Goal: Information Seeking & Learning: Learn about a topic

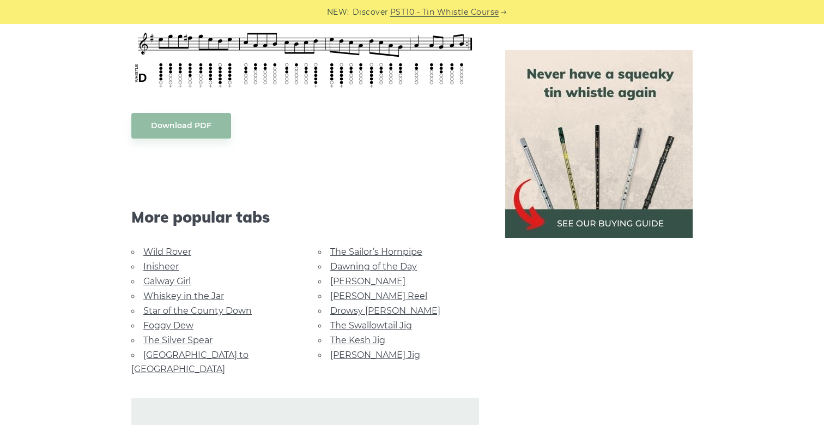
scroll to position [570, 0]
click at [353, 351] on link "[PERSON_NAME] Jig" at bounding box center [375, 356] width 90 height 10
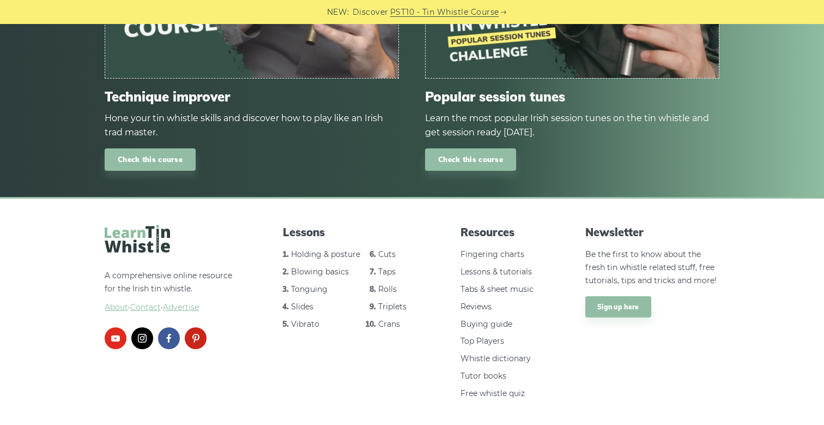
scroll to position [1257, 0]
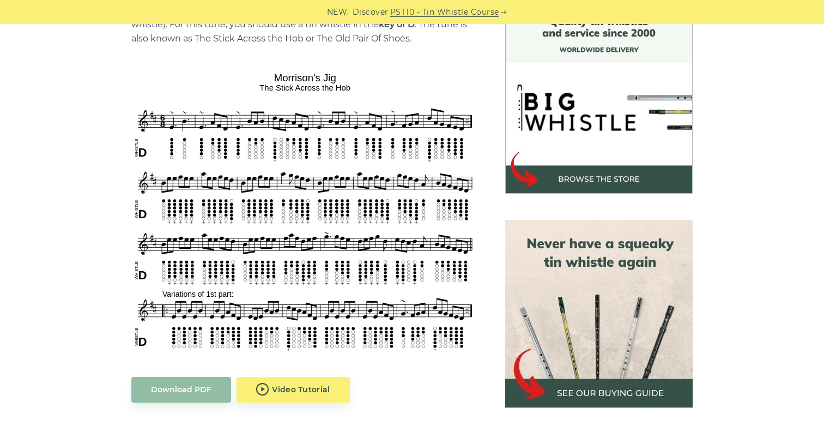
scroll to position [307, 0]
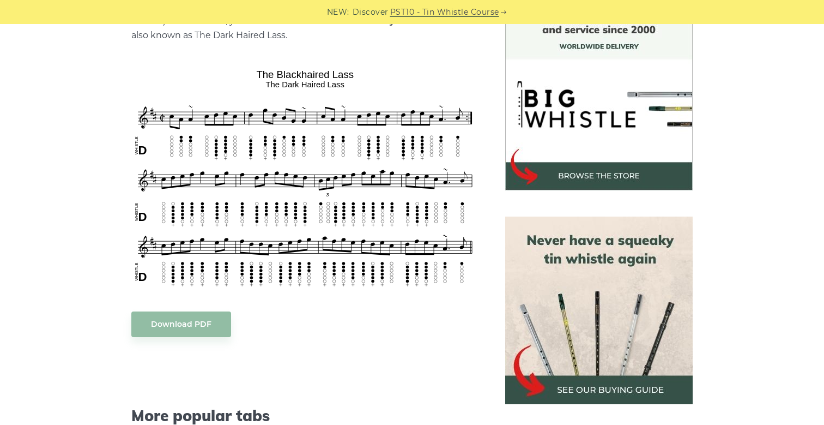
scroll to position [316, 0]
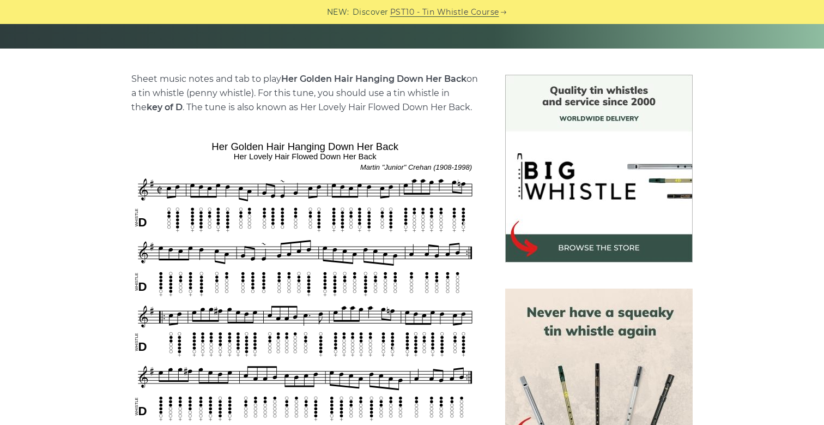
scroll to position [238, 0]
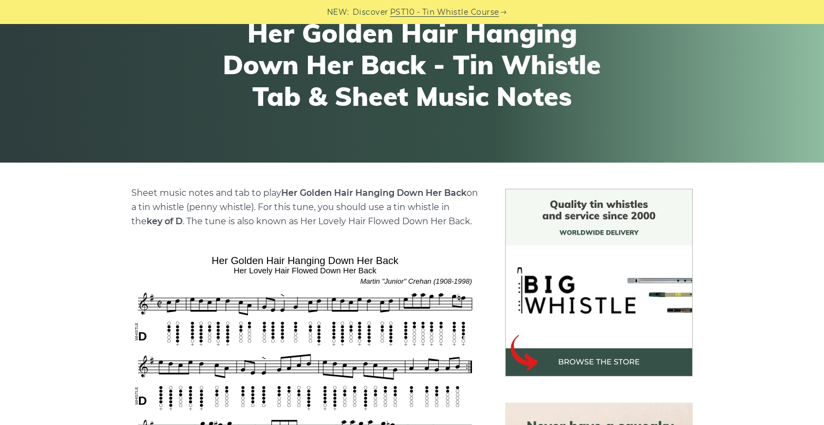
scroll to position [124, 0]
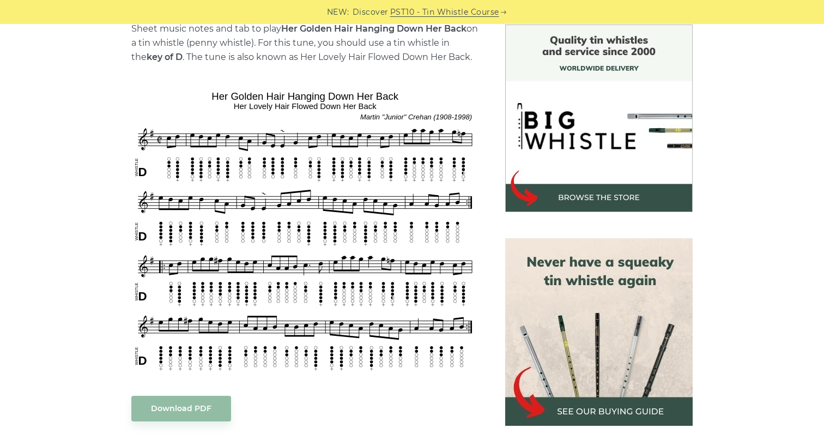
scroll to position [288, 0]
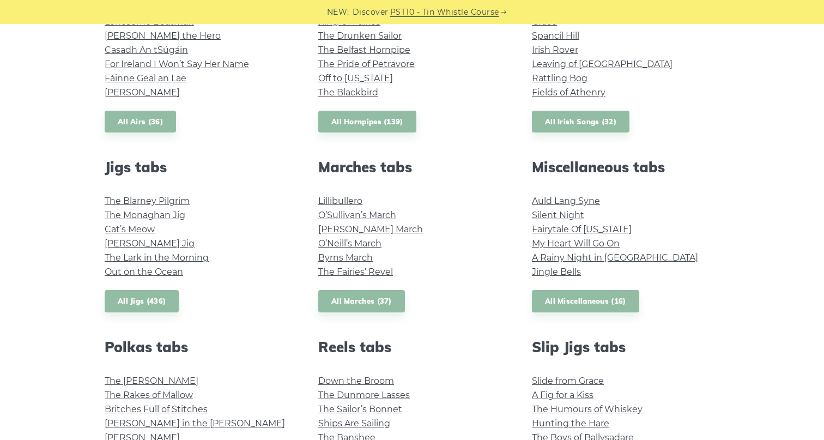
scroll to position [506, 0]
